Goal: Task Accomplishment & Management: Complete application form

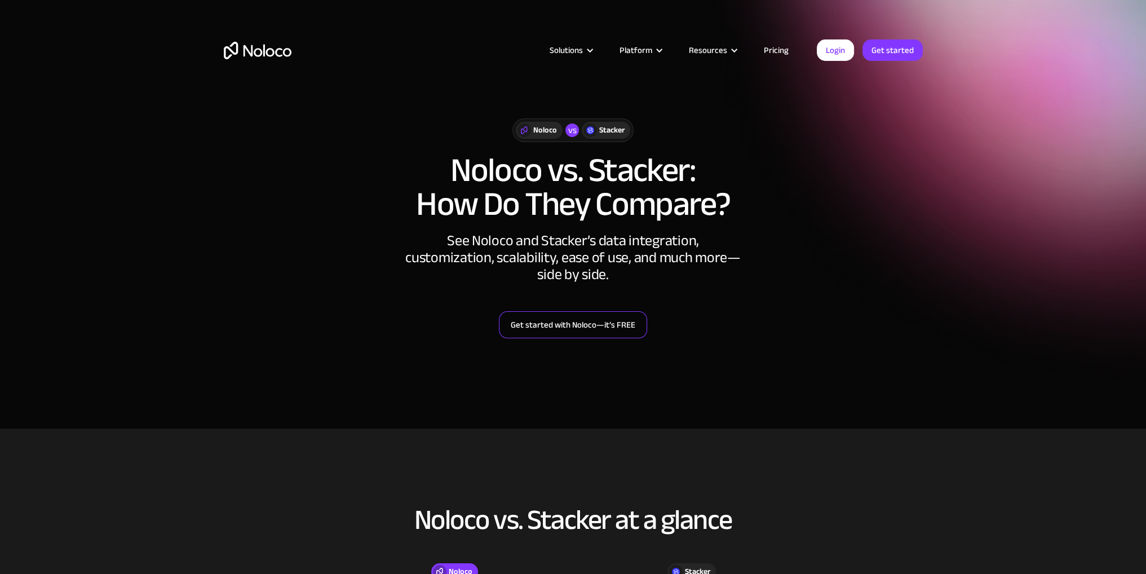
click at [588, 324] on link "Get started with Noloco—it’s FREE" at bounding box center [573, 324] width 148 height 27
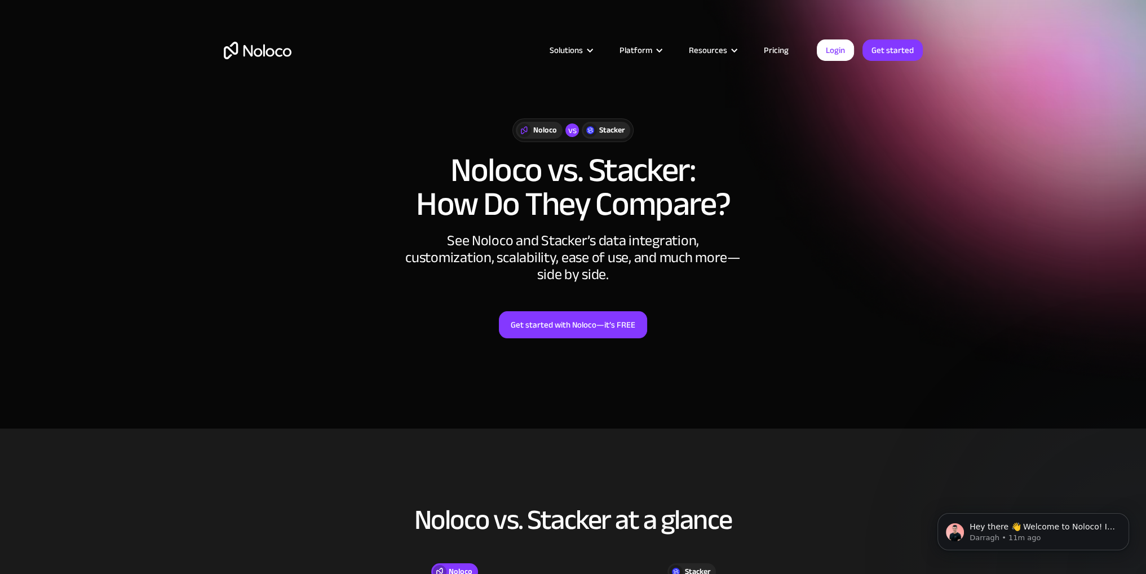
click at [784, 48] on link "Pricing" at bounding box center [775, 50] width 53 height 15
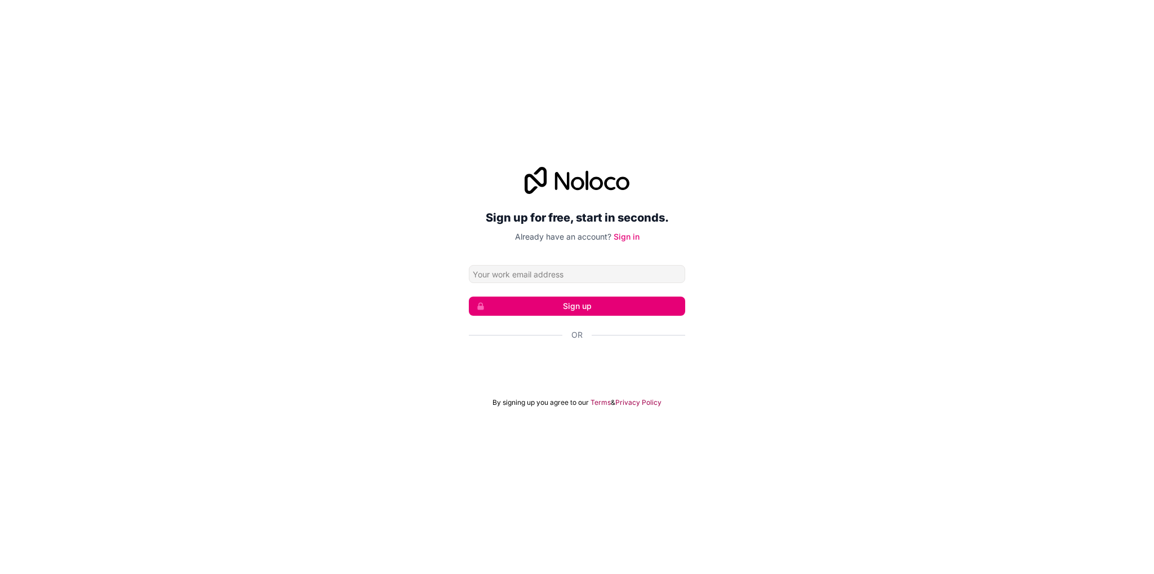
click at [557, 273] on input "Email address" at bounding box center [577, 274] width 216 height 18
type input "miguel.duarte@valesevales.pt"
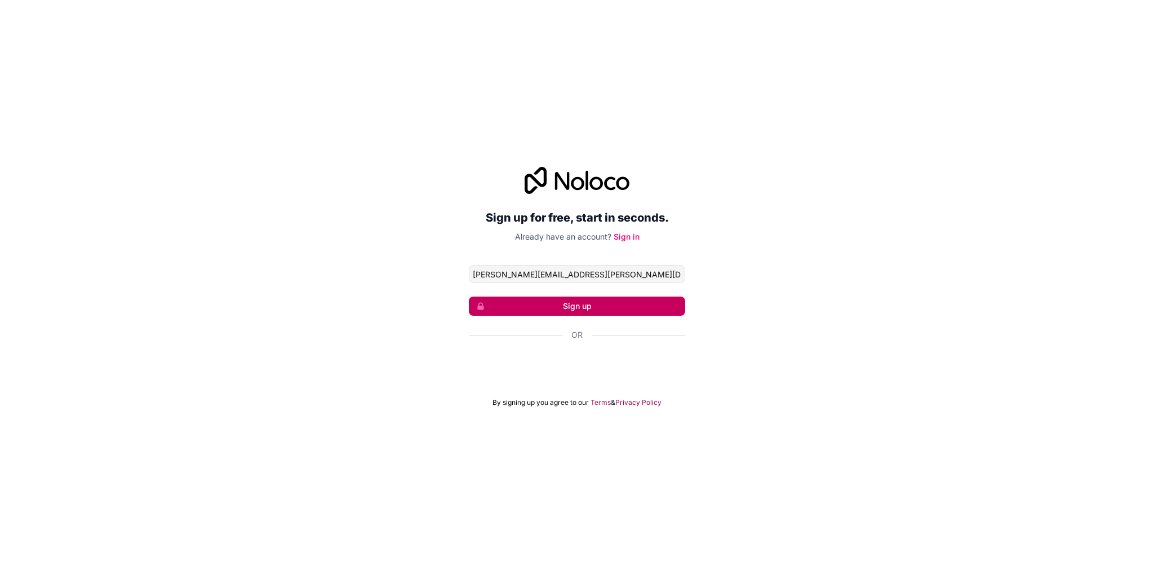
click at [582, 307] on button "Sign up" at bounding box center [577, 305] width 216 height 19
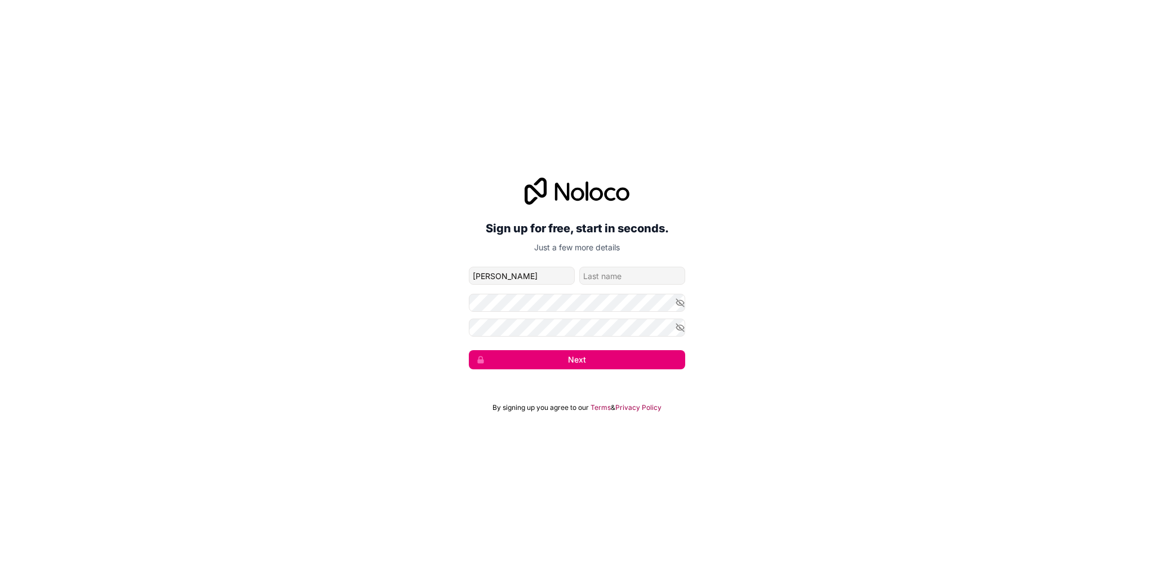
type input "Miguel"
type input "Duarte"
click at [497, 365] on button "Next" at bounding box center [577, 359] width 216 height 19
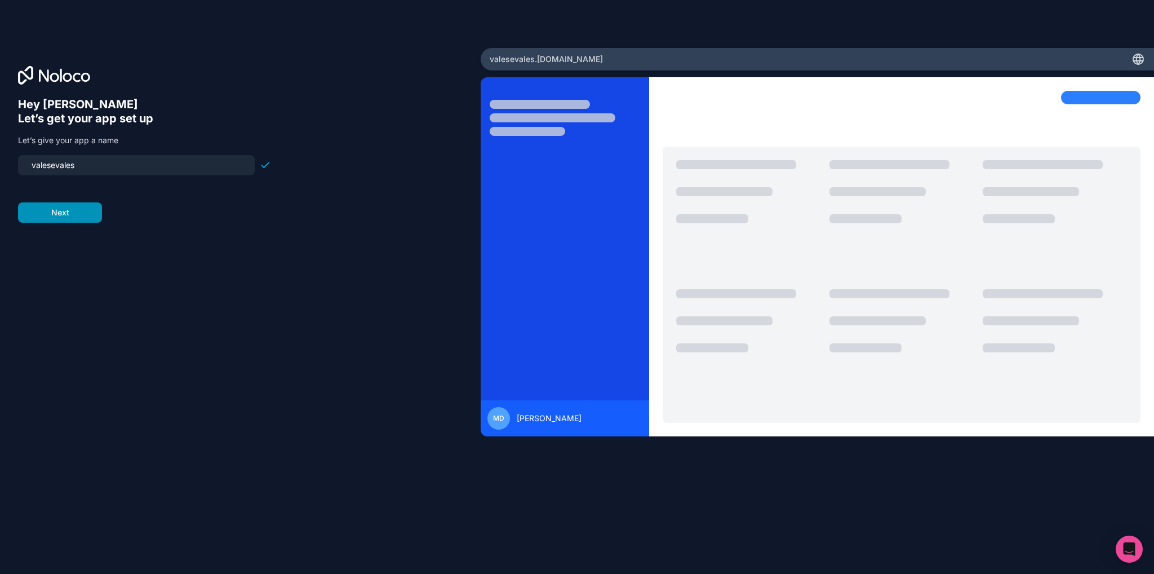
click at [74, 215] on button "Next" at bounding box center [60, 212] width 84 height 20
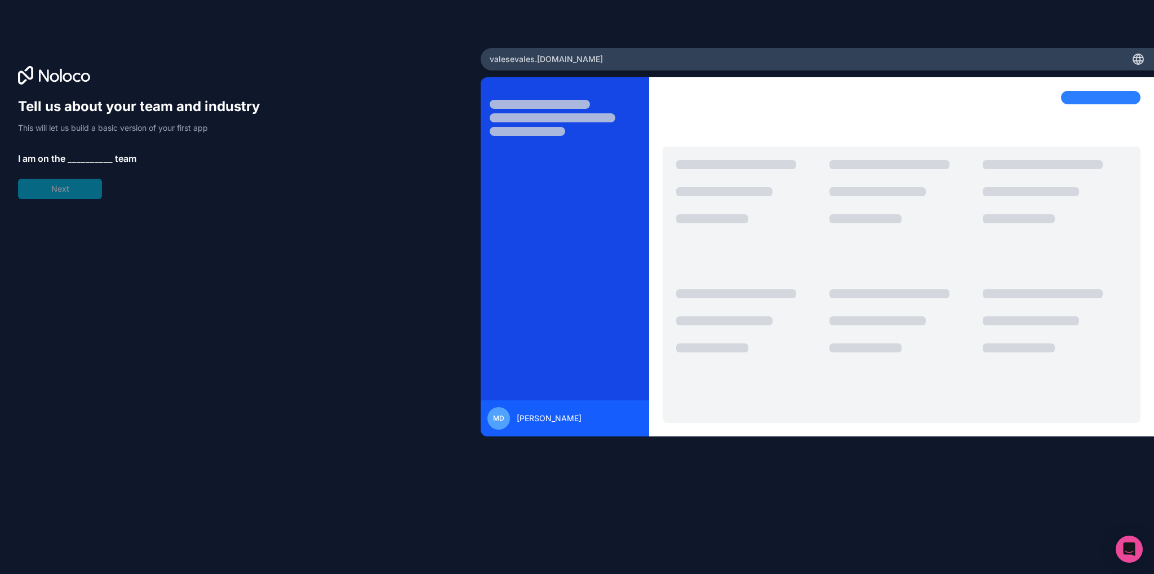
click at [78, 156] on span "__________" at bounding box center [90, 159] width 45 height 14
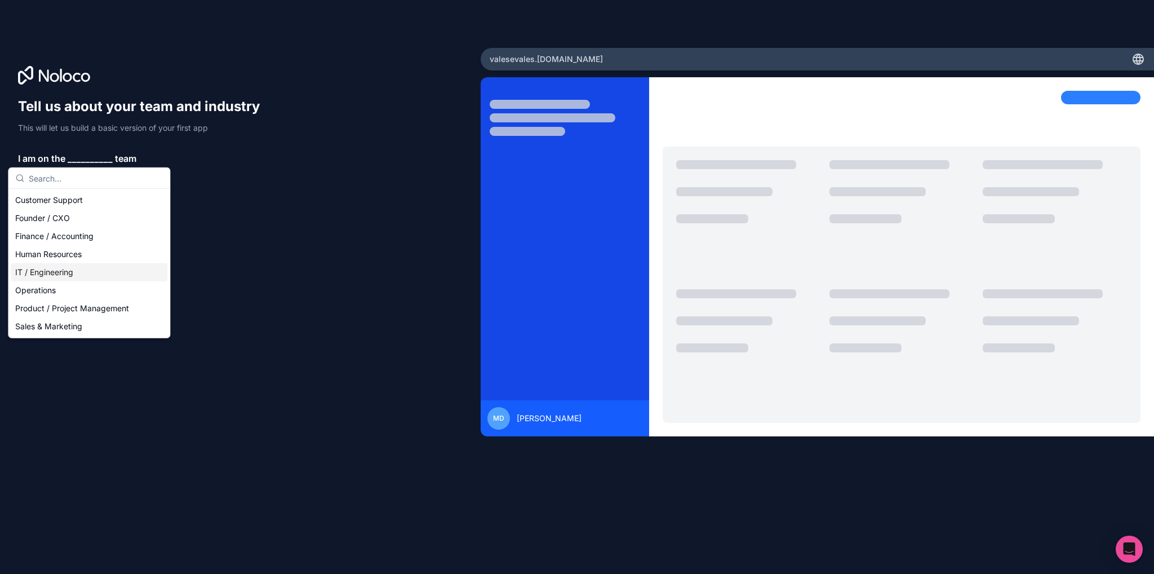
click at [75, 269] on div "IT / Engineering" at bounding box center [89, 272] width 157 height 18
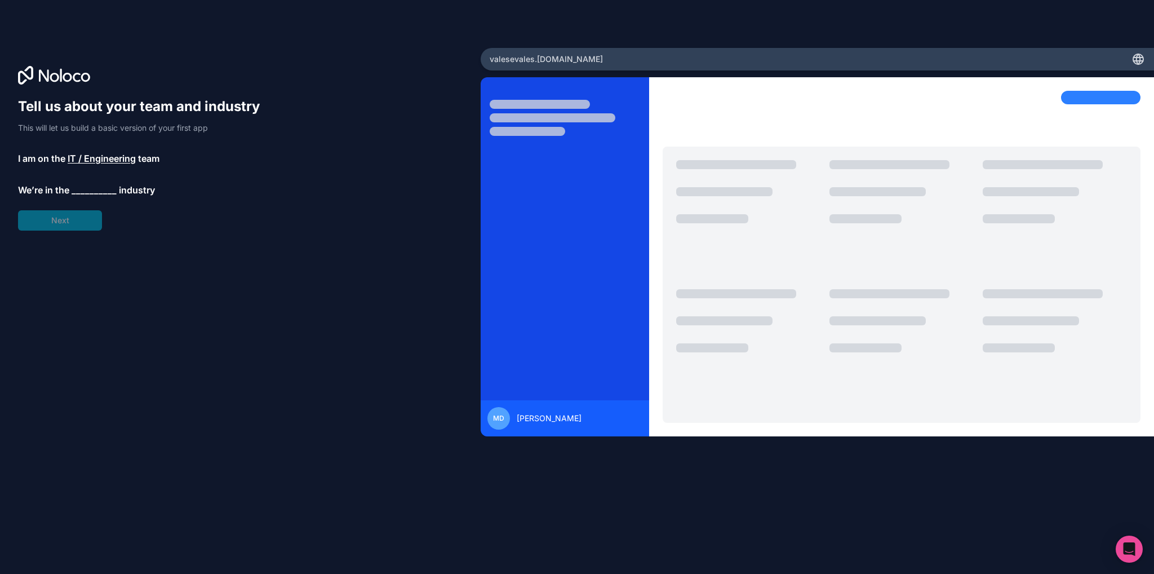
click at [78, 194] on span "__________" at bounding box center [94, 190] width 45 height 14
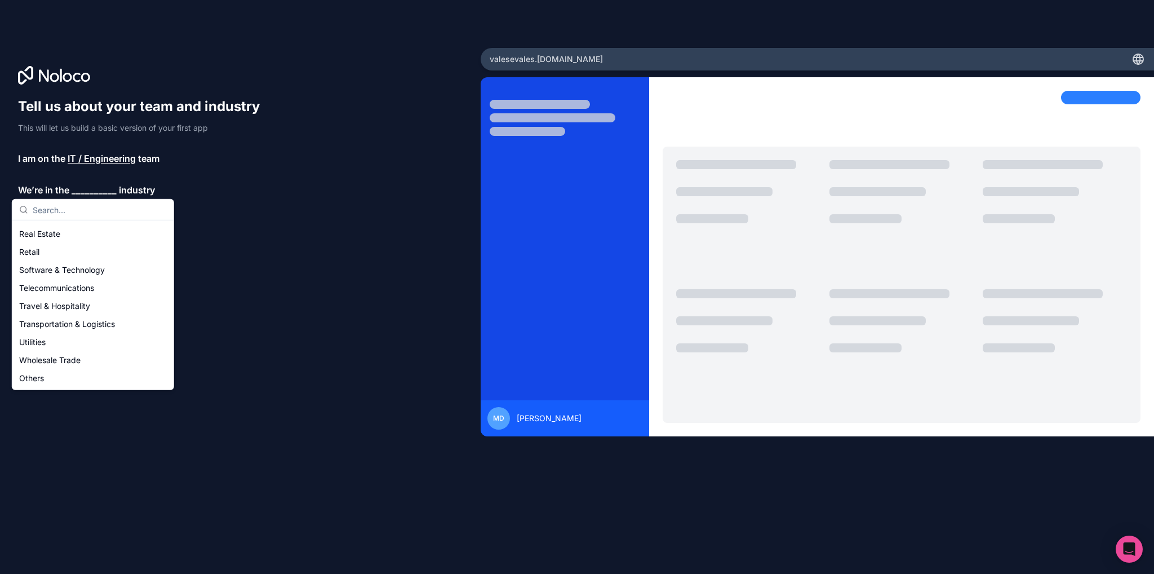
scroll to position [225, 0]
click at [55, 258] on div "Retail" at bounding box center [93, 259] width 157 height 18
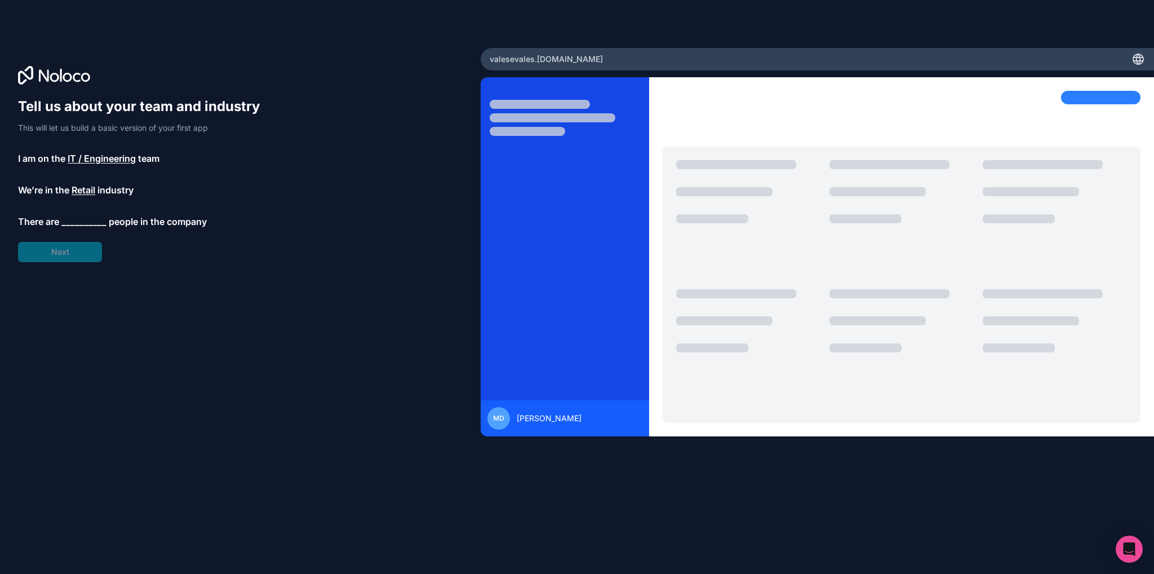
click at [83, 225] on span "__________" at bounding box center [83, 222] width 45 height 14
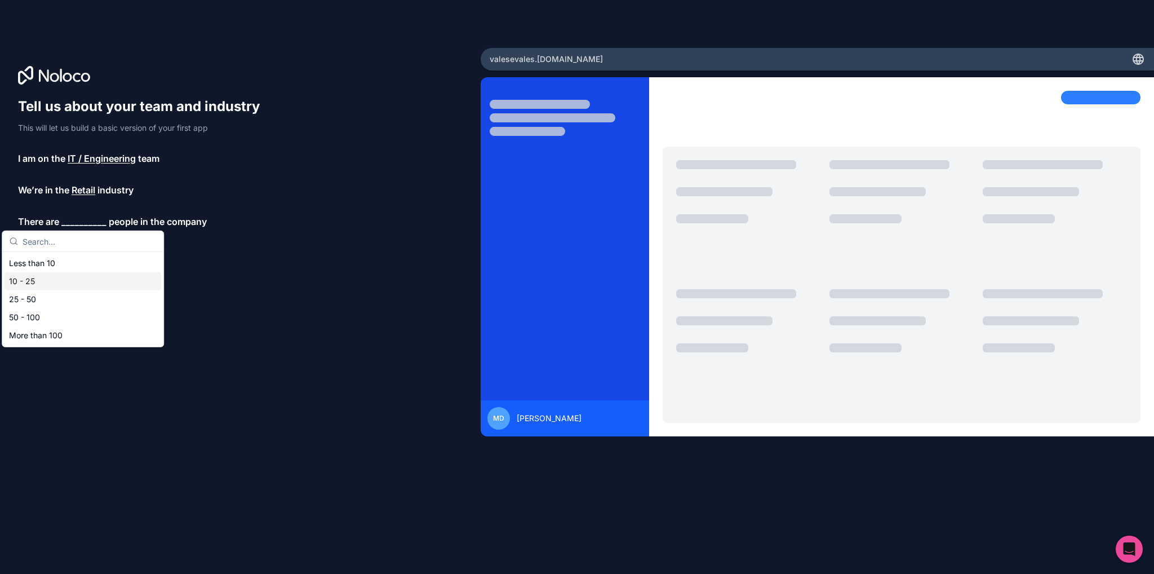
click at [60, 282] on div "10 - 25" at bounding box center [83, 281] width 157 height 18
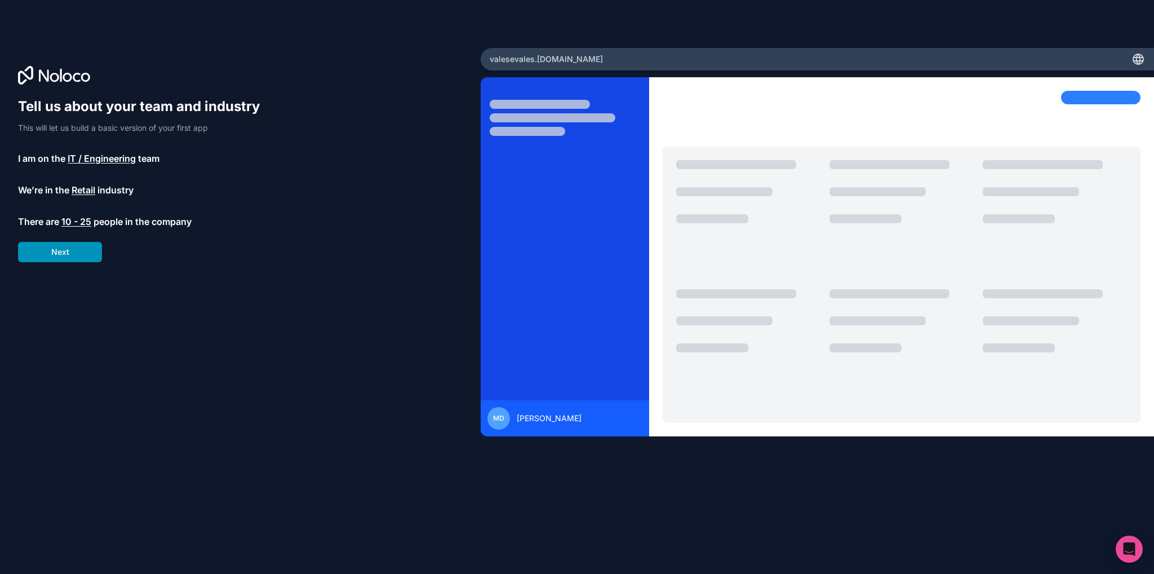
click at [76, 255] on button "Next" at bounding box center [60, 252] width 84 height 20
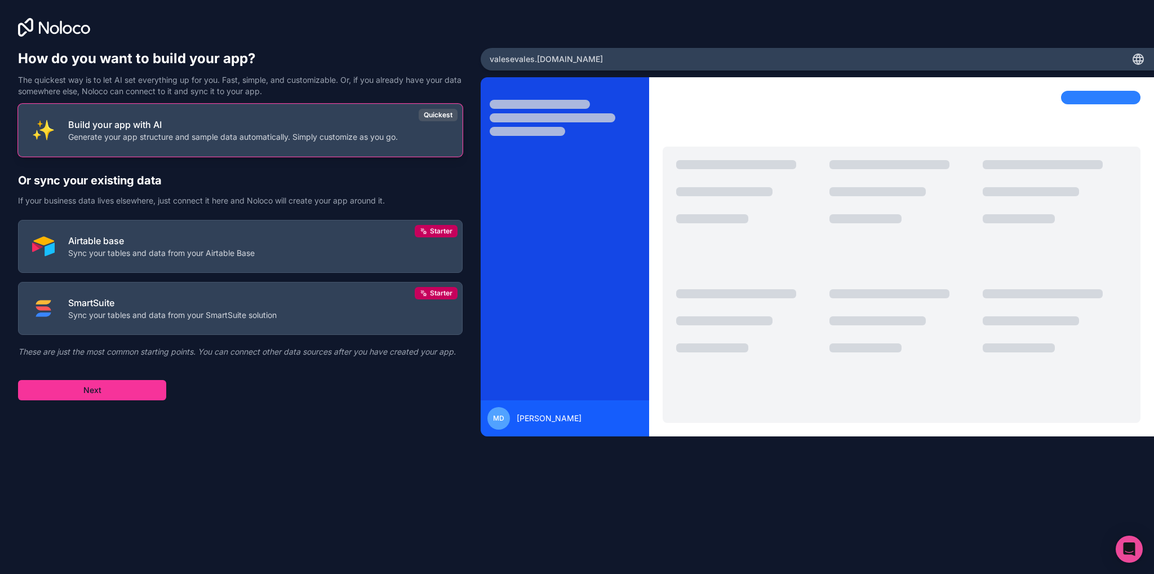
click at [320, 133] on p "Generate your app structure and sample data automatically. Simply customize as …" at bounding box center [233, 136] width 330 height 11
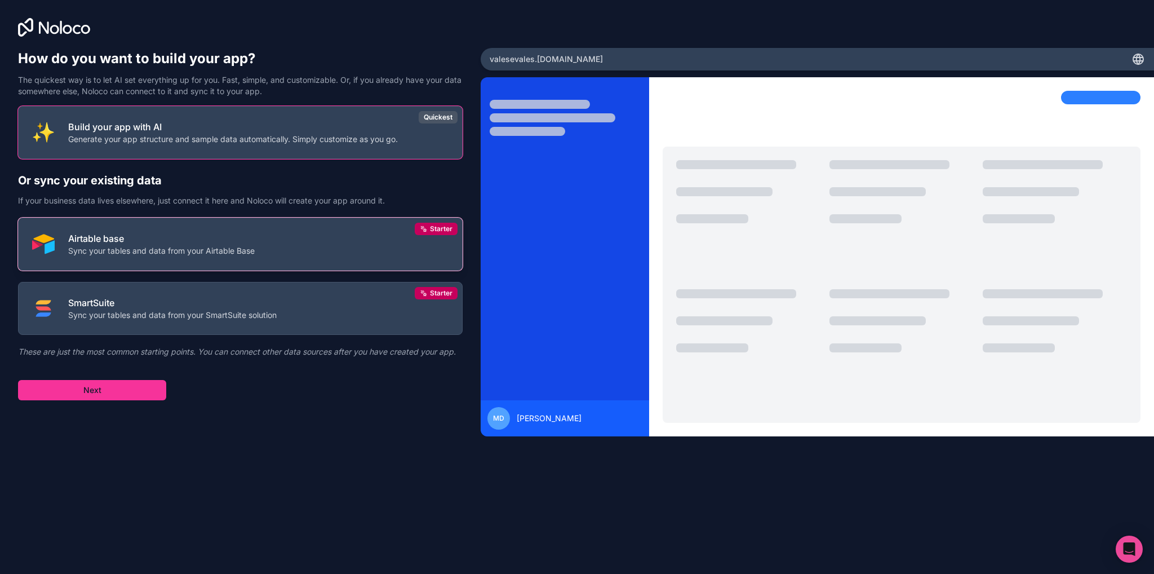
click at [252, 258] on button "Airtable base Sync your tables and data from your Airtable Base Starter" at bounding box center [240, 244] width 445 height 53
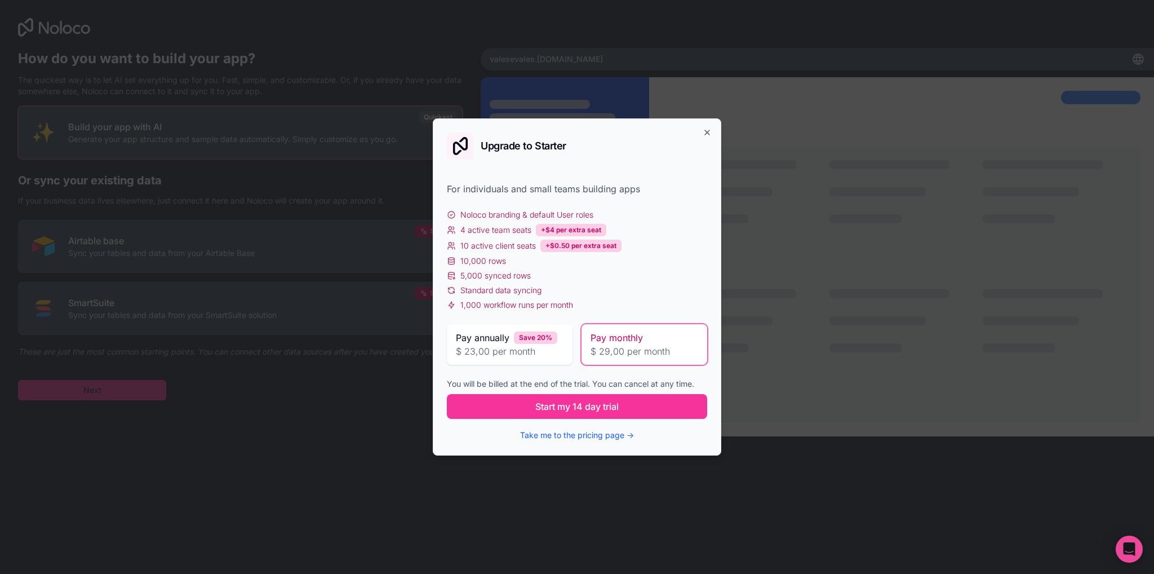
click at [709, 125] on div "Upgrade to Starter For individuals and small teams building apps Noloco brandin…" at bounding box center [577, 286] width 289 height 337
click at [709, 130] on icon "button" at bounding box center [707, 132] width 9 height 9
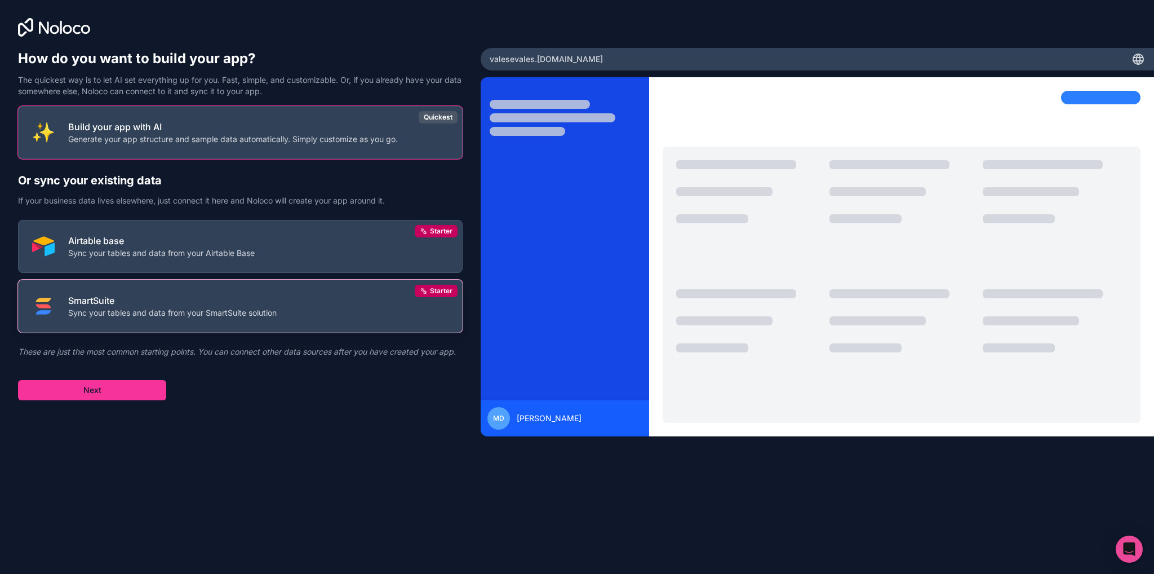
click at [268, 321] on button "SmartSuite Sync your tables and data from your SmartSuite solution Starter" at bounding box center [240, 305] width 445 height 53
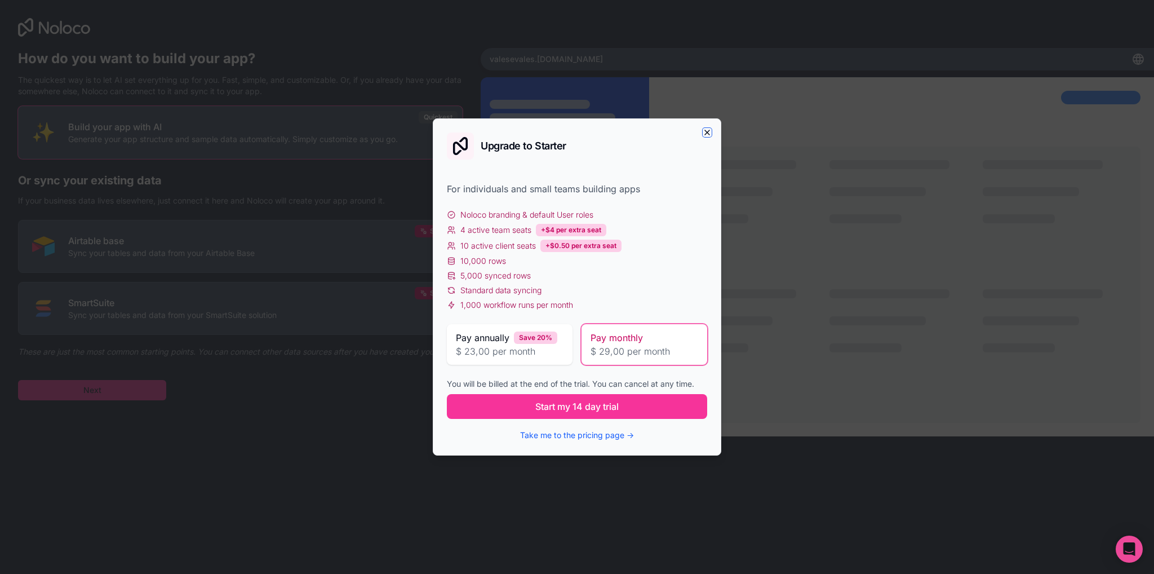
click at [709, 134] on icon "button" at bounding box center [707, 132] width 5 height 5
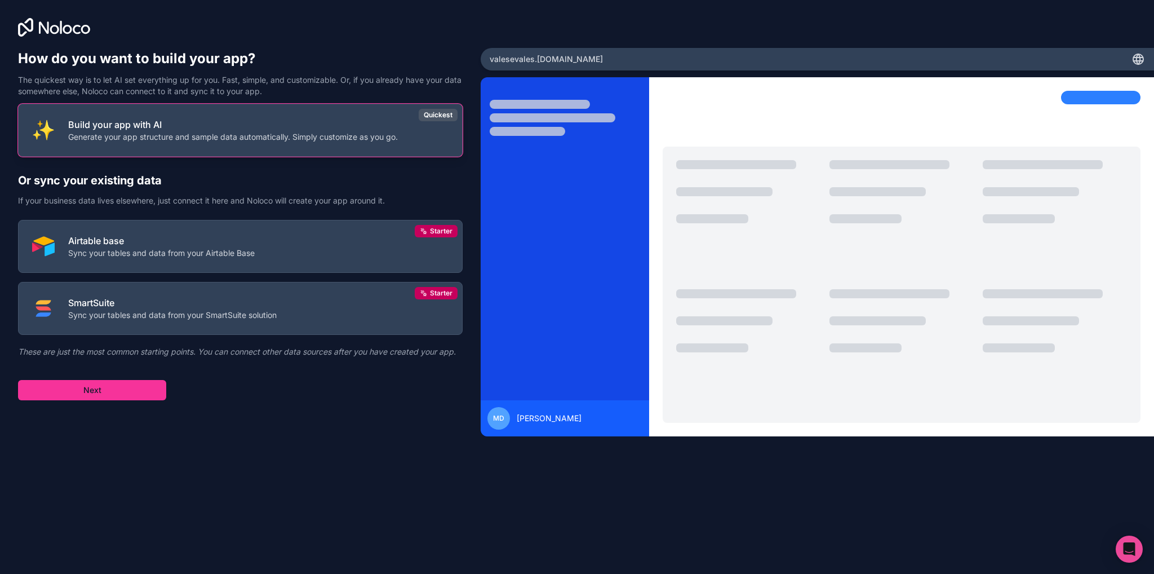
click at [313, 135] on p "Generate your app structure and sample data automatically. Simply customize as …" at bounding box center [233, 136] width 330 height 11
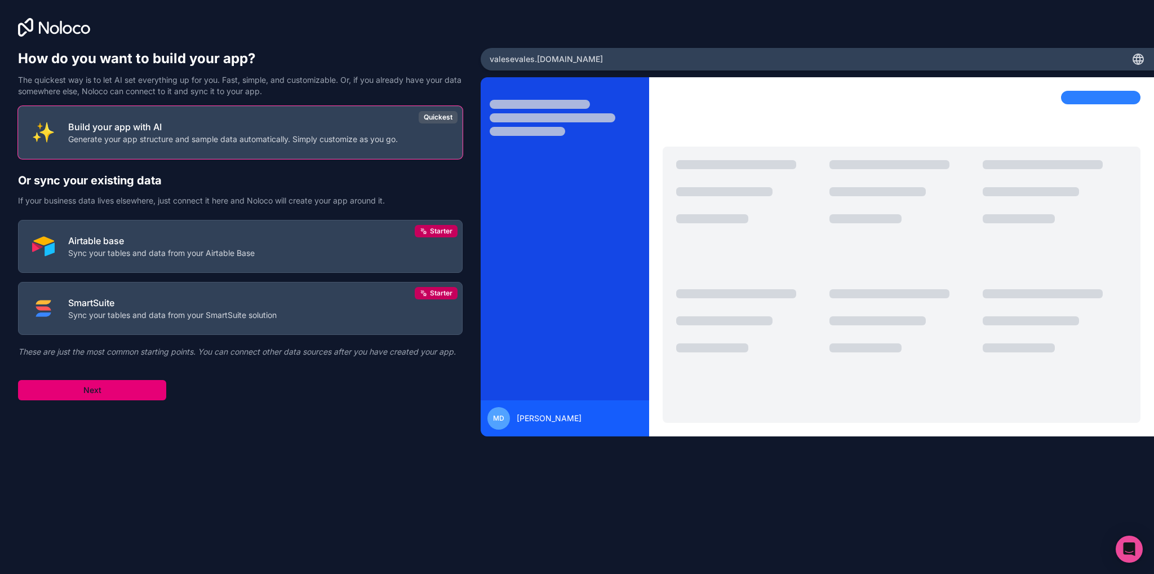
click at [96, 393] on button "Next" at bounding box center [92, 390] width 148 height 20
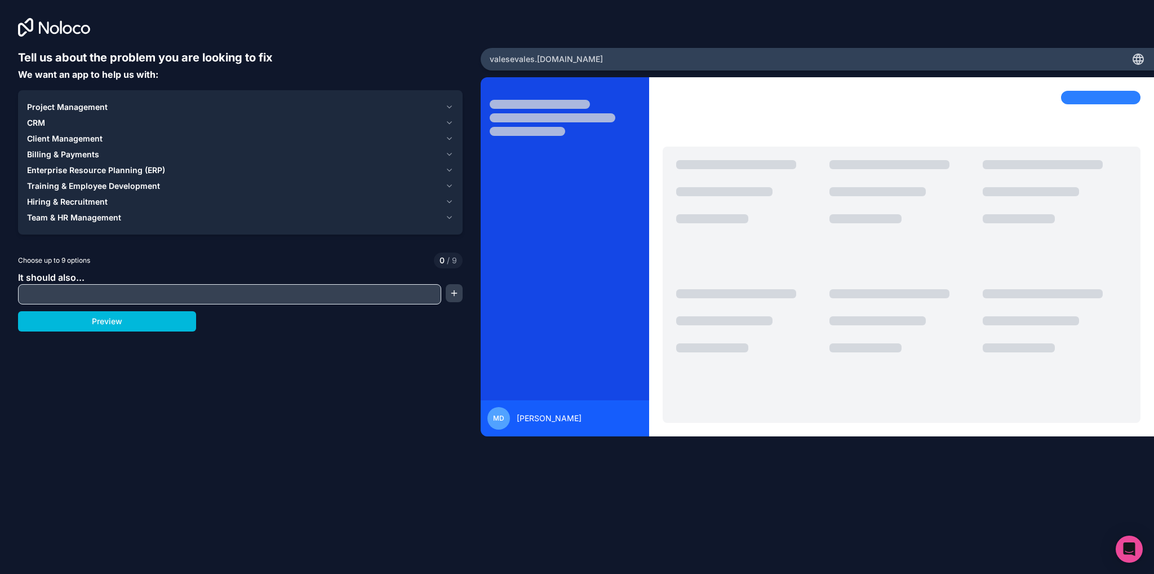
click at [103, 298] on input "text" at bounding box center [230, 294] width 418 height 16
click at [446, 103] on icon "button" at bounding box center [449, 107] width 9 height 9
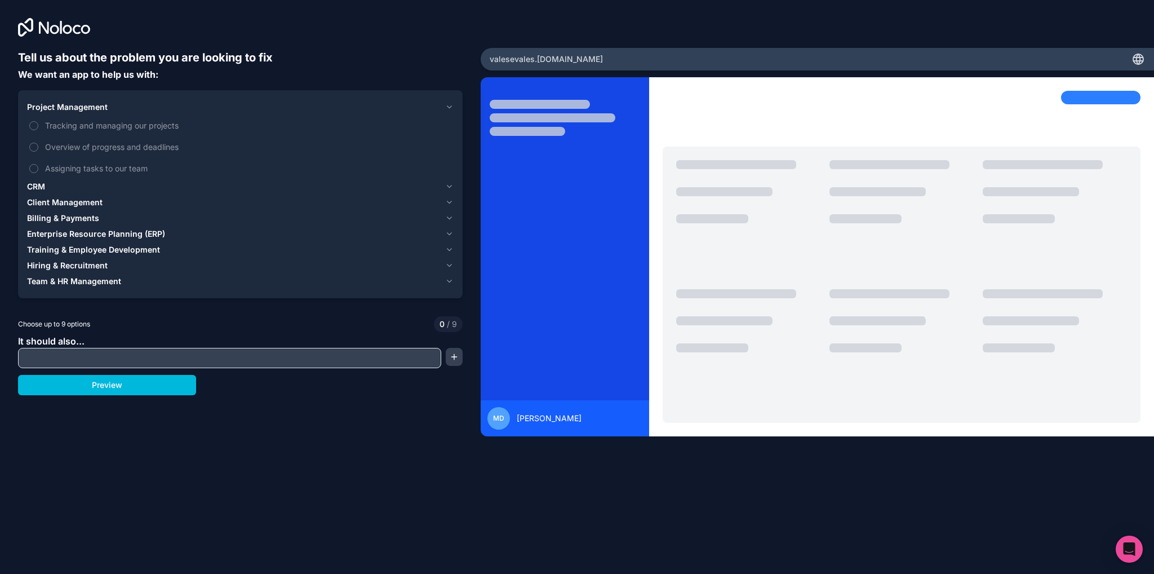
click at [452, 105] on icon "button" at bounding box center [449, 107] width 9 height 9
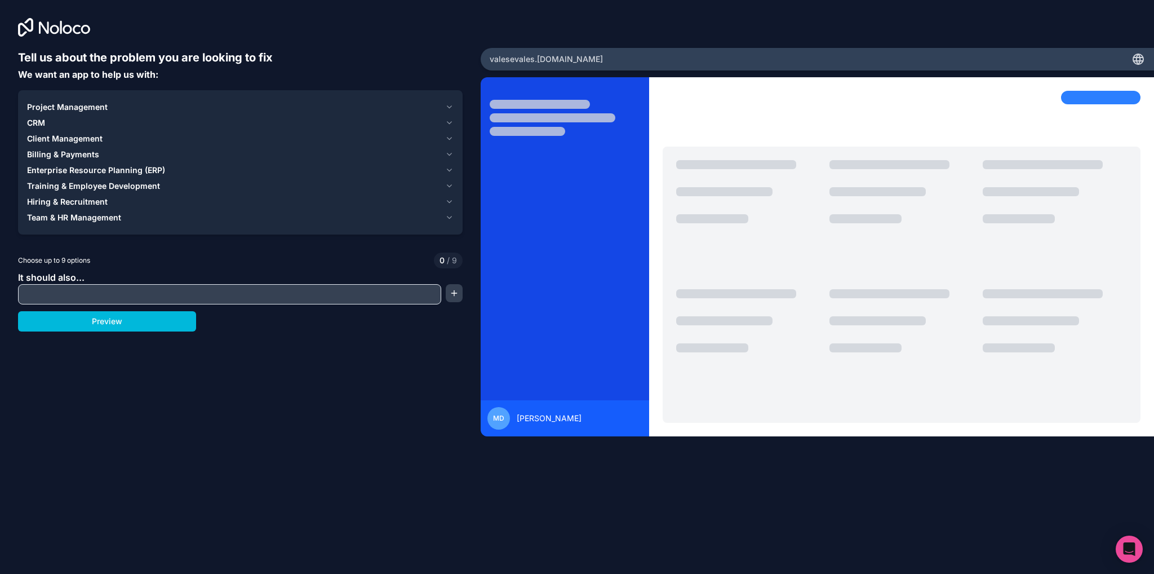
click at [451, 122] on icon "button" at bounding box center [449, 122] width 9 height 9
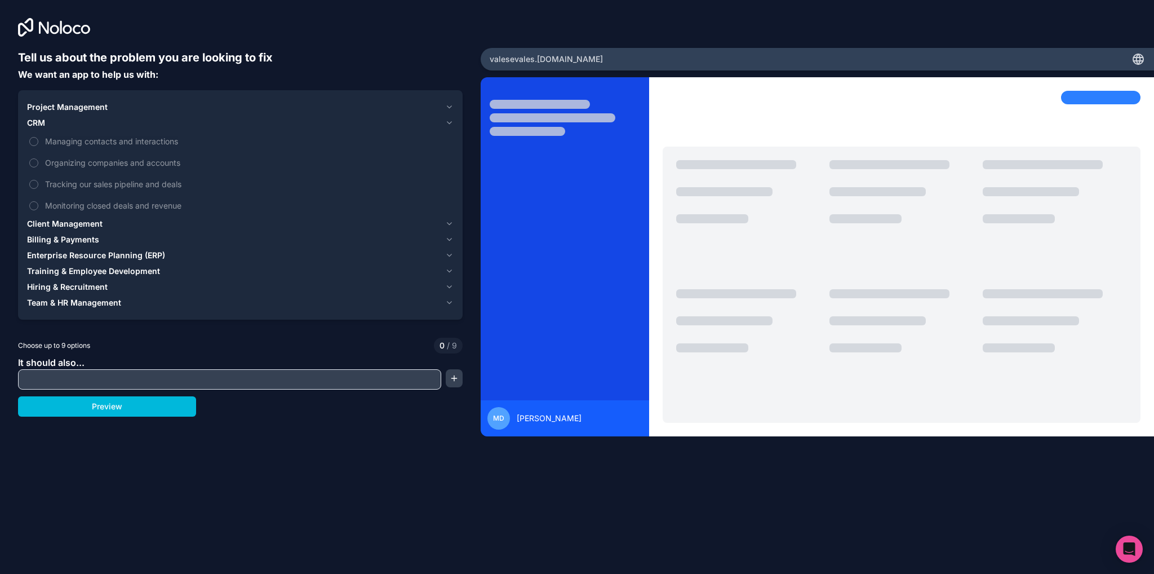
click at [451, 122] on icon "button" at bounding box center [449, 122] width 9 height 9
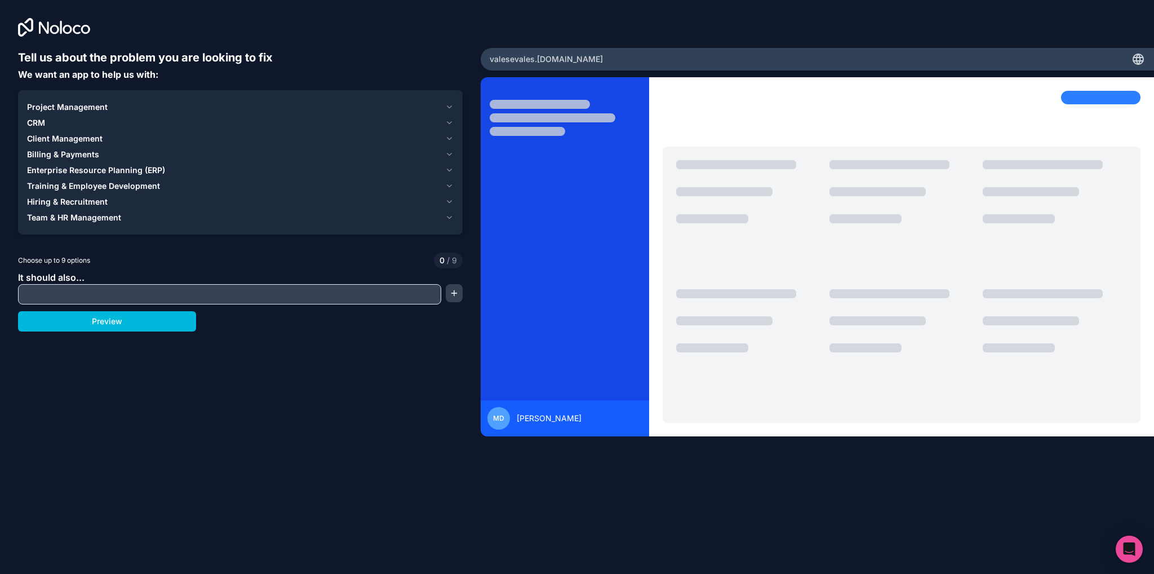
click at [452, 137] on icon "button" at bounding box center [449, 138] width 9 height 9
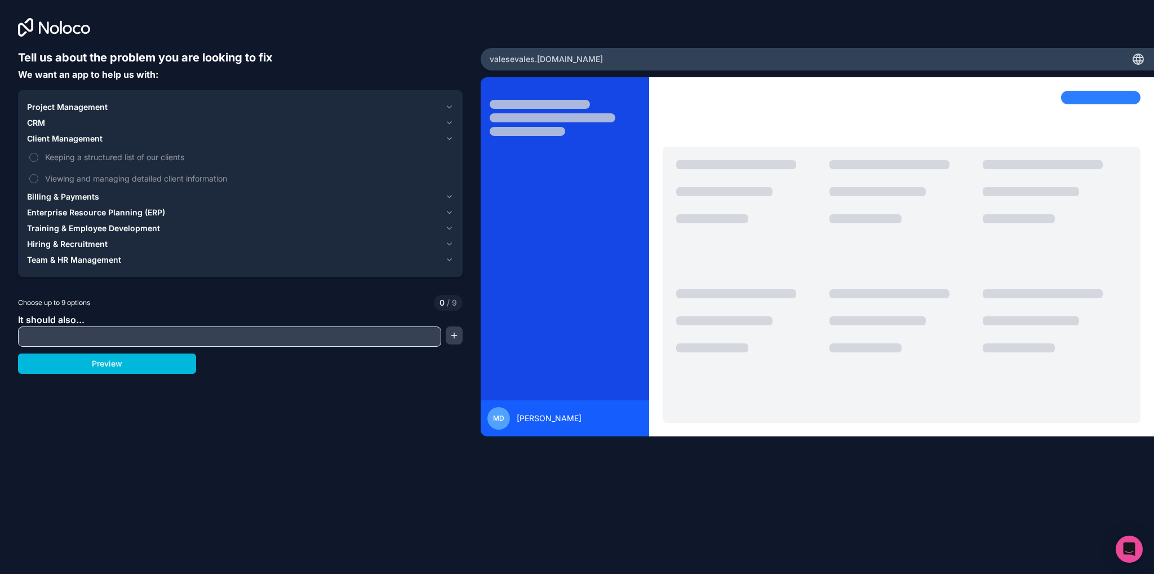
click at [452, 137] on icon "button" at bounding box center [449, 138] width 9 height 9
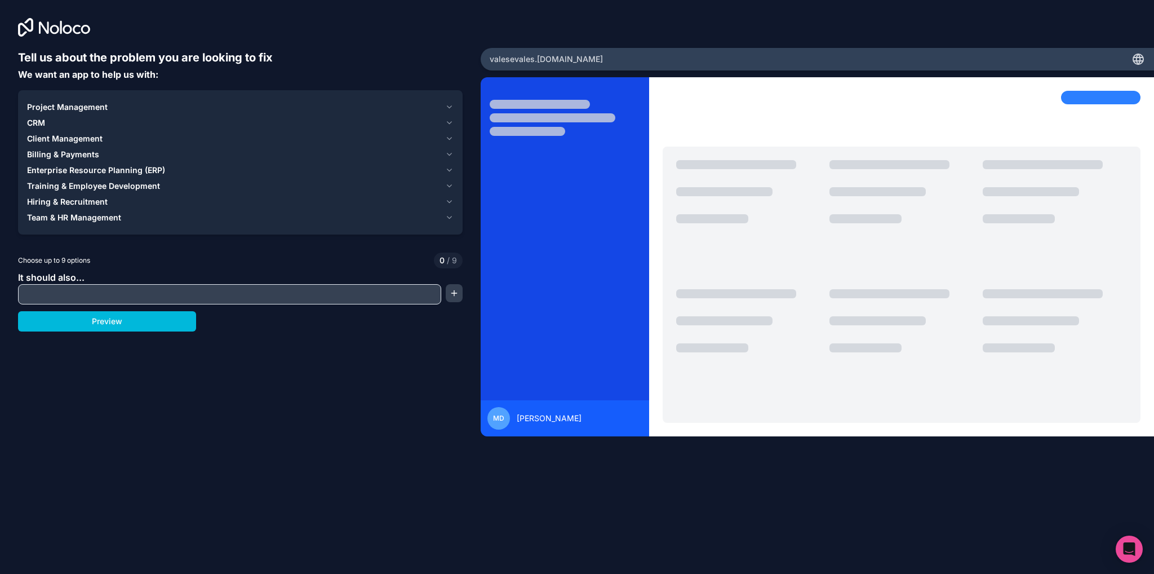
click at [448, 152] on icon "button" at bounding box center [449, 154] width 9 height 9
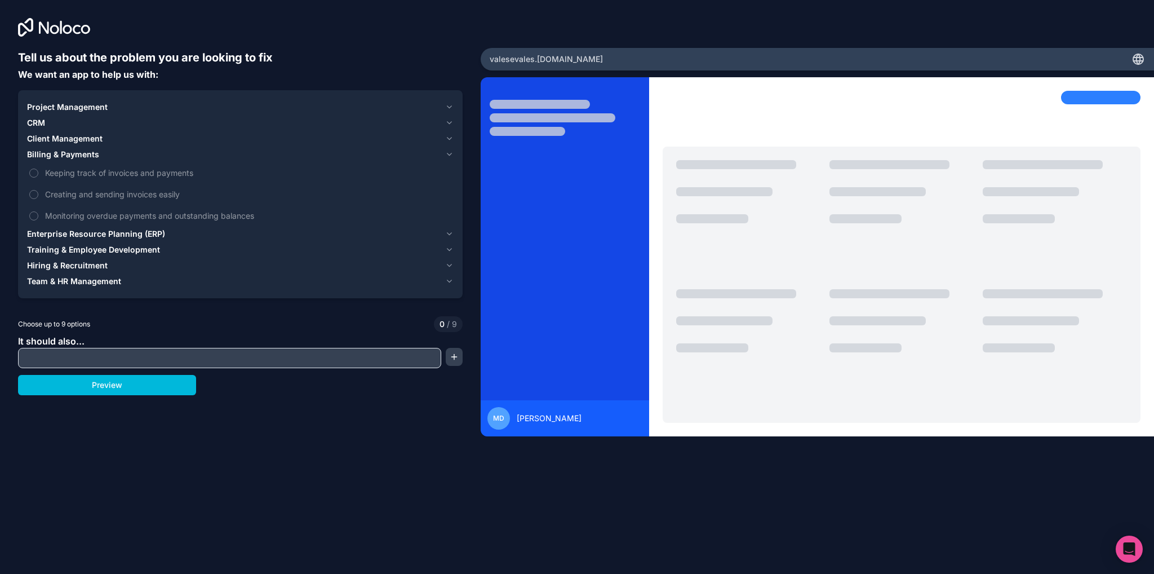
click at [448, 152] on icon "button" at bounding box center [449, 154] width 9 height 9
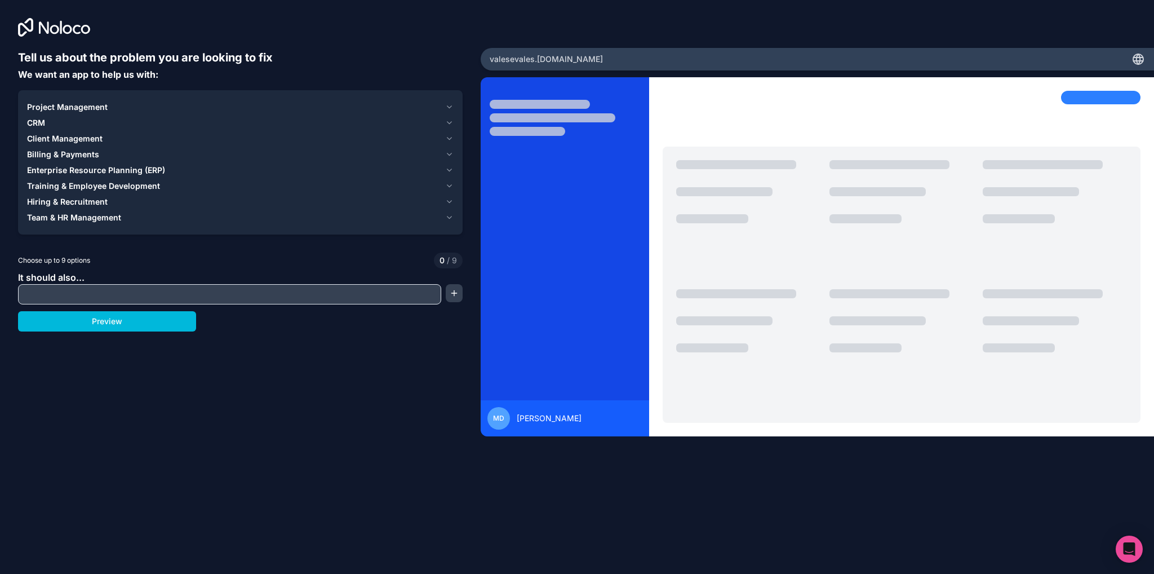
click at [97, 295] on input "text" at bounding box center [230, 294] width 418 height 16
type input "Delivery"
click at [157, 329] on button "Preview" at bounding box center [107, 321] width 178 height 20
click at [450, 185] on icon "button" at bounding box center [449, 185] width 9 height 9
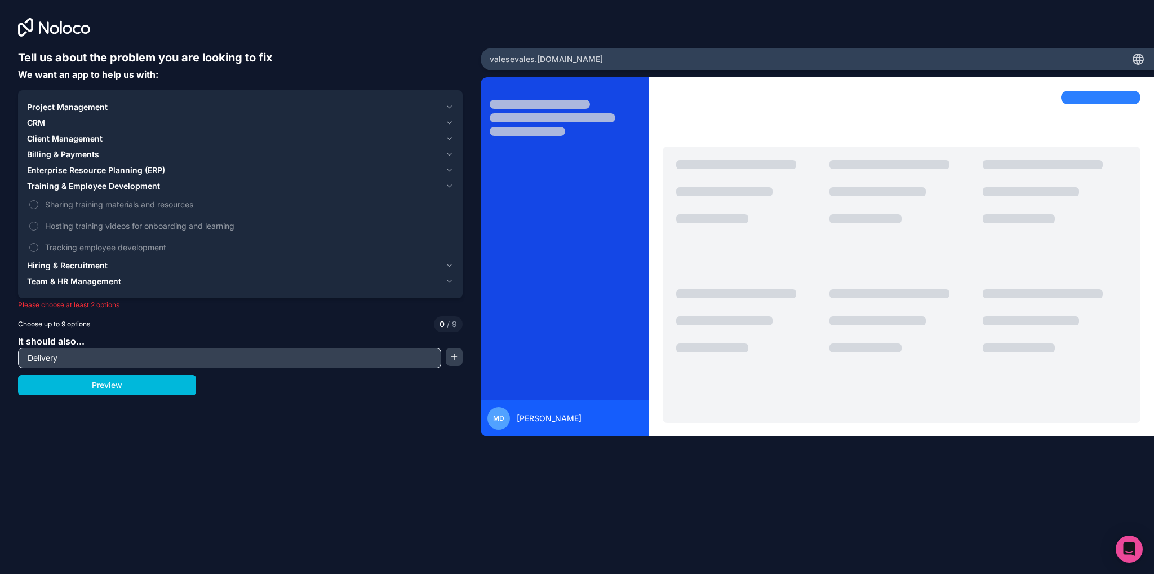
click at [450, 185] on icon "button" at bounding box center [449, 185] width 9 height 9
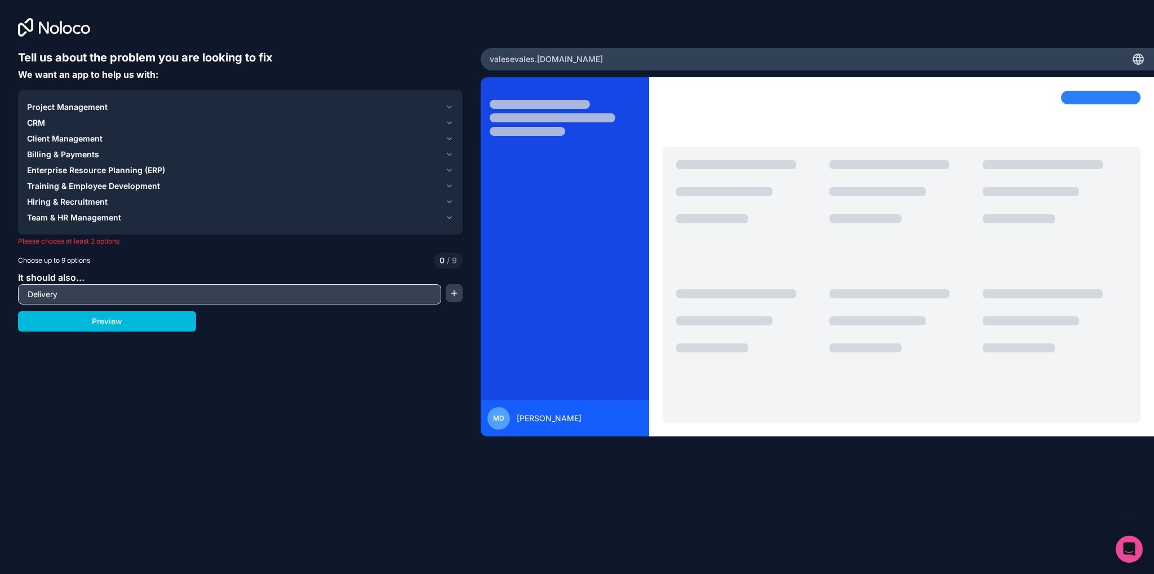
click at [450, 172] on icon "button" at bounding box center [449, 170] width 9 height 9
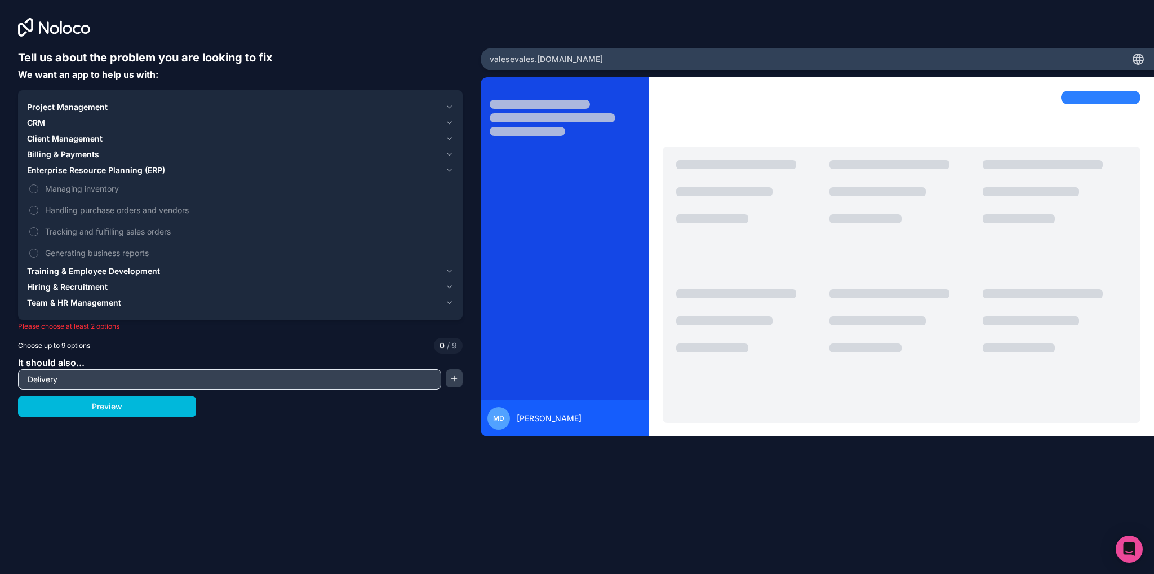
click at [34, 211] on button "Handling purchase orders and vendors" at bounding box center [33, 210] width 9 height 9
click at [33, 230] on button "Tracking and fulfilling sales orders" at bounding box center [33, 231] width 9 height 9
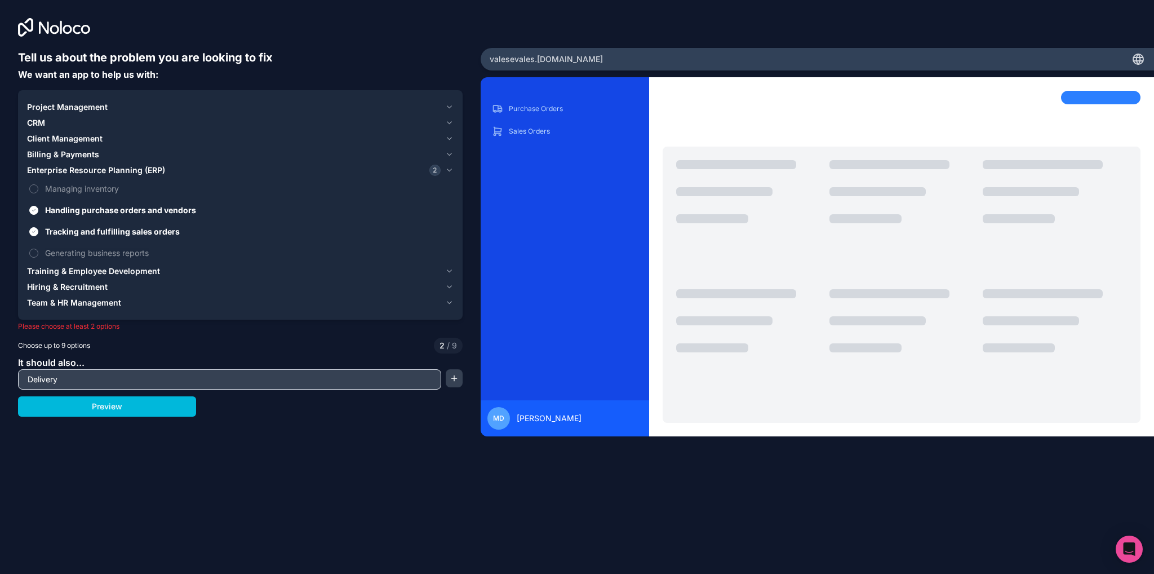
click at [451, 172] on icon "button" at bounding box center [449, 170] width 9 height 9
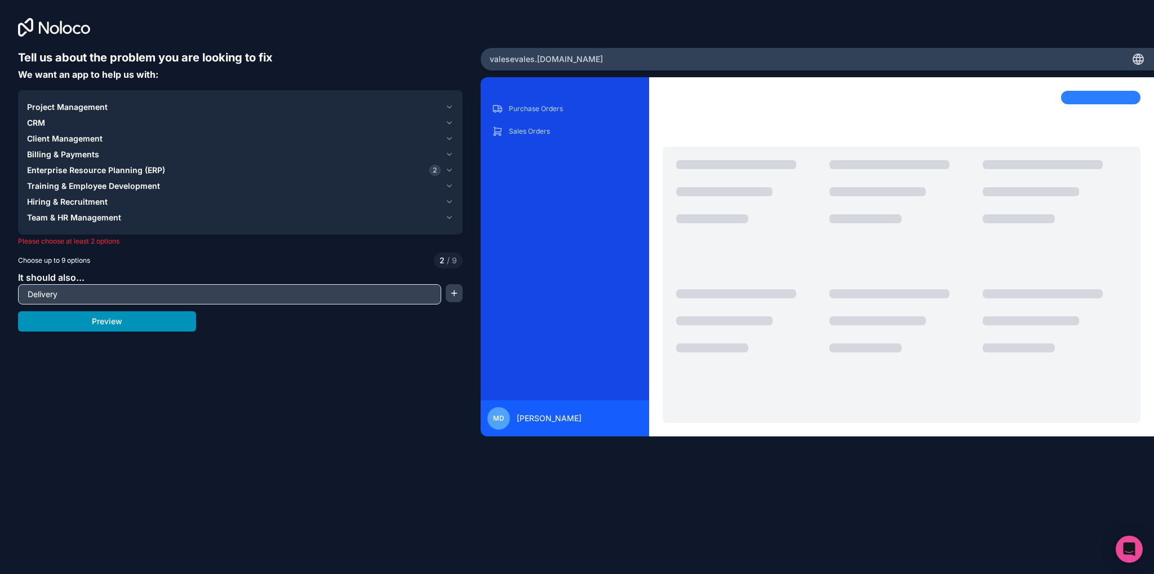
click at [154, 325] on button "Preview" at bounding box center [107, 321] width 178 height 20
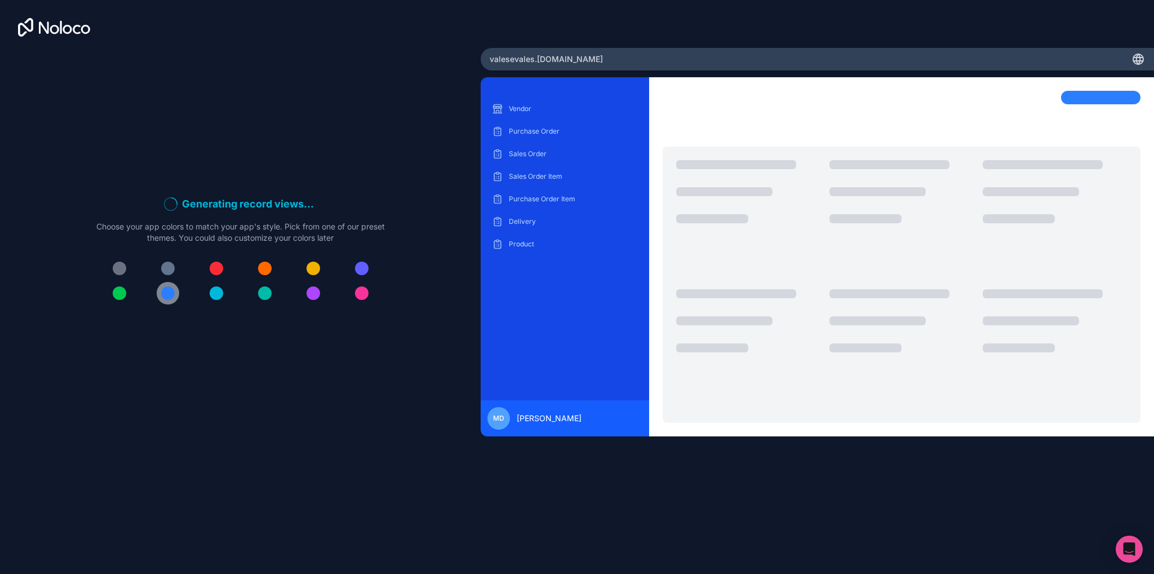
click at [170, 297] on div at bounding box center [168, 293] width 14 height 14
click at [205, 298] on div at bounding box center [240, 280] width 289 height 47
click at [214, 294] on div at bounding box center [217, 293] width 14 height 14
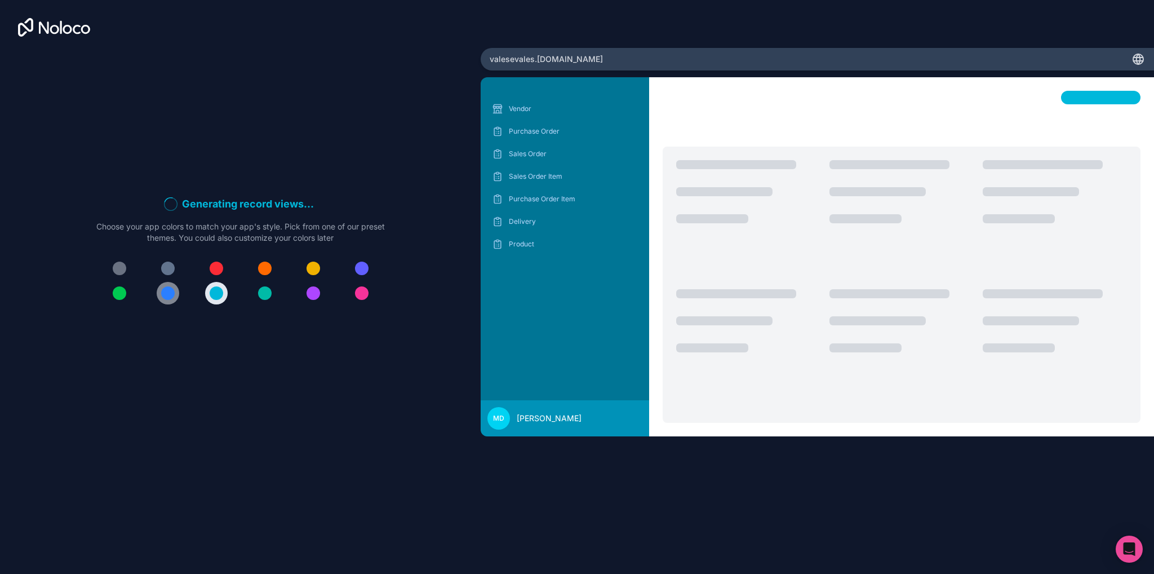
click at [172, 294] on div at bounding box center [168, 293] width 14 height 14
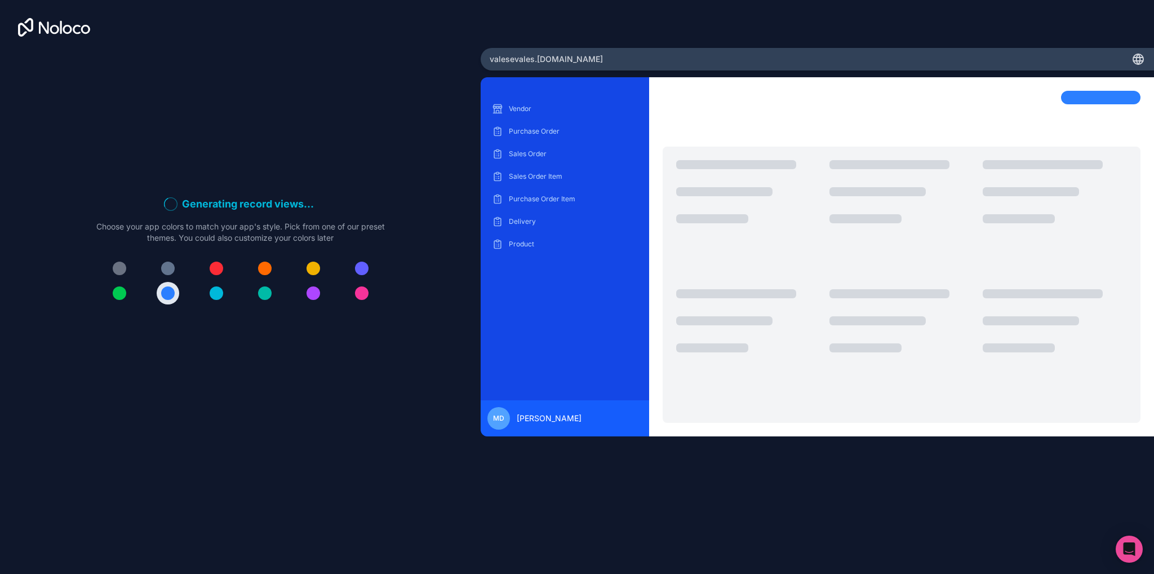
click at [521, 422] on span "Miguel Duarte" at bounding box center [549, 417] width 65 height 11
click at [535, 109] on p "Vendor" at bounding box center [573, 108] width 129 height 9
click at [535, 128] on p "Purchase Order" at bounding box center [573, 131] width 129 height 9
click at [527, 161] on div "Sales Order" at bounding box center [565, 154] width 150 height 18
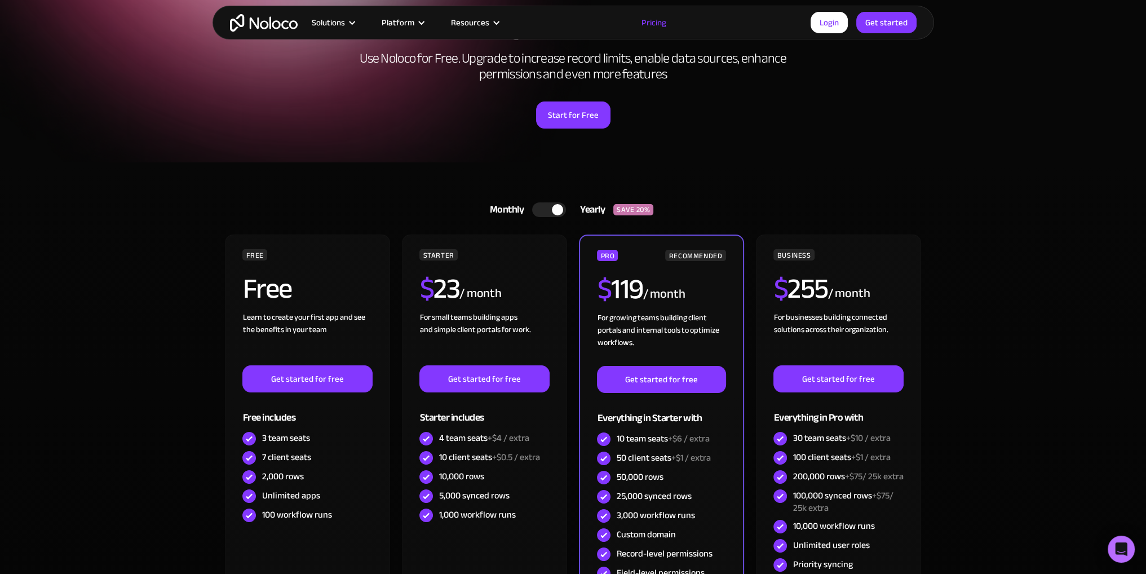
scroll to position [169, 0]
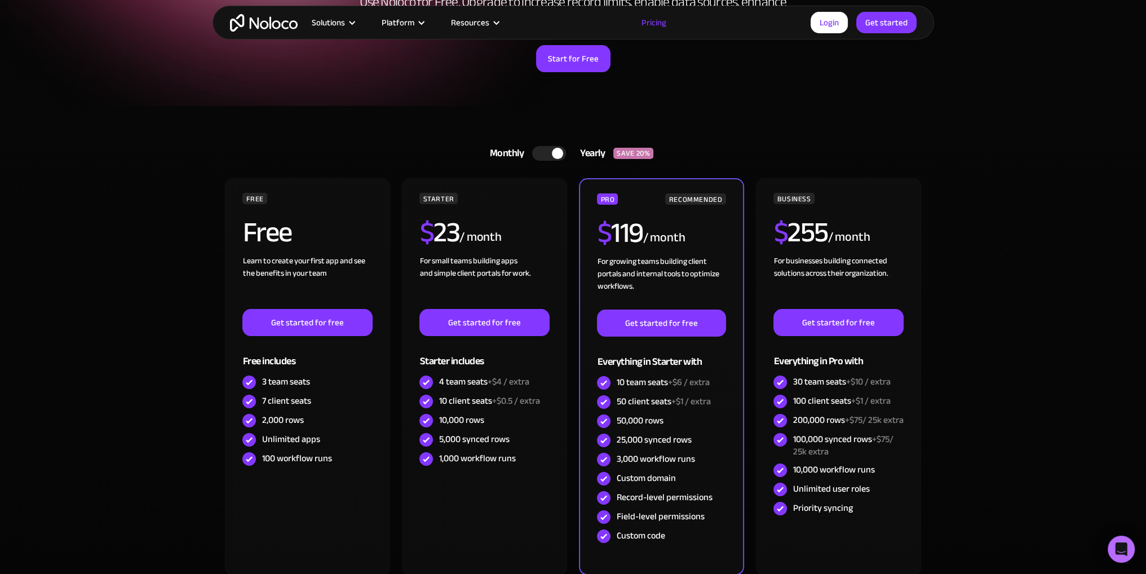
click at [212, 325] on div "Monthly Yearly SAVE 20% Monthly Yearly SAVE 20% FREE Free Learn to create your …" at bounding box center [572, 376] width 721 height 540
click at [212, 337] on div "Monthly Yearly SAVE 20% Monthly Yearly SAVE 20% FREE Free Learn to create your …" at bounding box center [572, 376] width 721 height 540
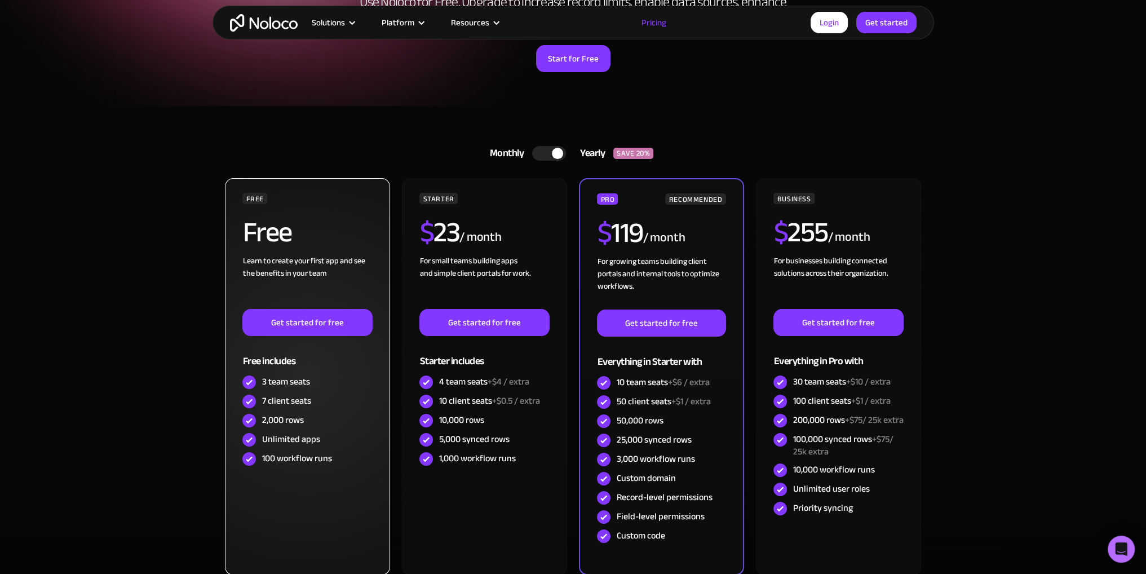
click at [303, 241] on div "Free" at bounding box center [307, 236] width 130 height 37
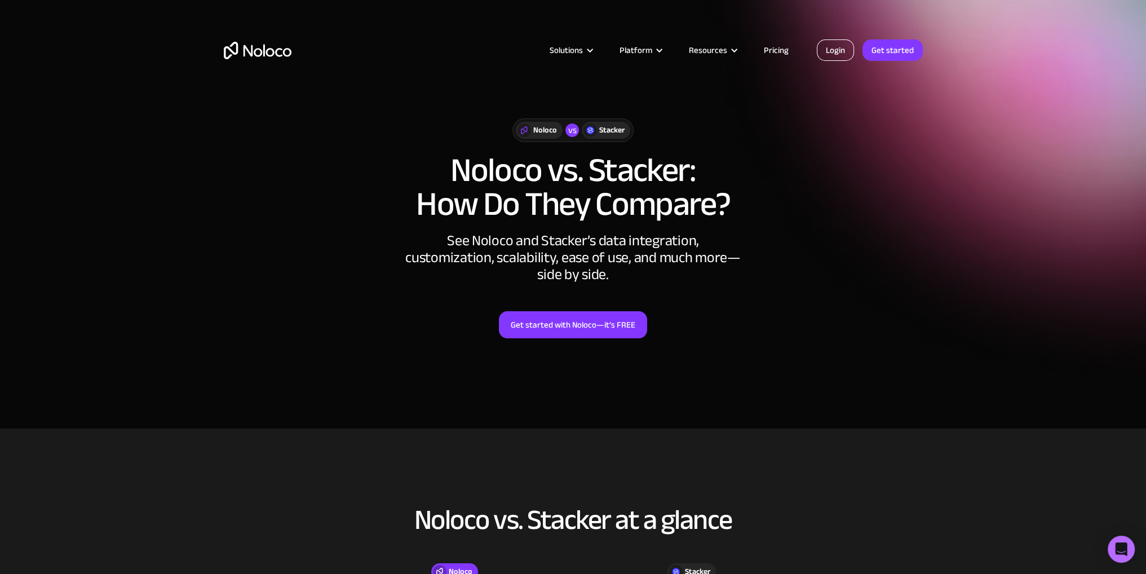
click at [836, 51] on link "Login" at bounding box center [835, 49] width 37 height 21
